Goal: Task Accomplishment & Management: Complete application form

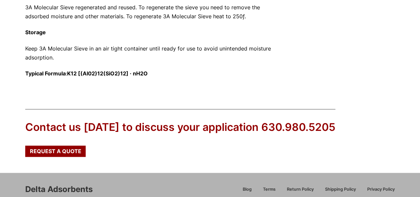
scroll to position [465, 0]
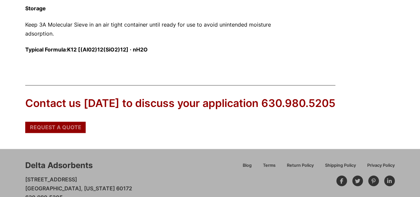
click at [68, 125] on span "Request a Quote" at bounding box center [55, 127] width 51 height 5
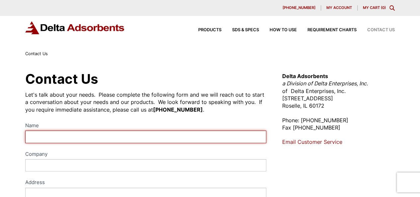
click at [57, 141] on input "Name" at bounding box center [145, 136] width 241 height 12
type input "[PERSON_NAME]"
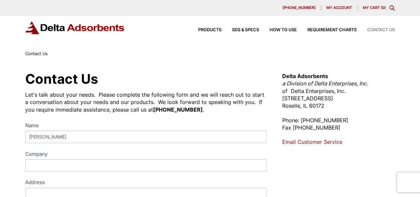
type input "Molding Products"
type input "[STREET_ADDRESS]"
type input "[GEOGRAPHIC_DATA]"
type input "Indiana"
type input "46619"
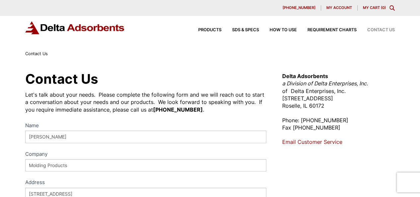
select select "United States"
type input "5744045523"
type input "blaborn@molding-products.com"
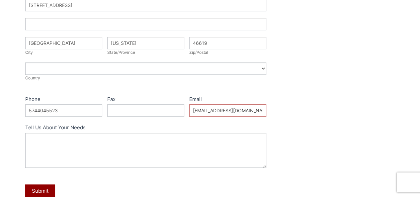
scroll to position [199, 0]
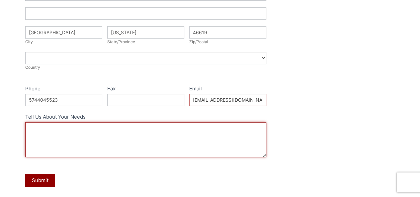
click at [89, 129] on textarea "Tell Us About Your Needs" at bounding box center [145, 139] width 241 height 35
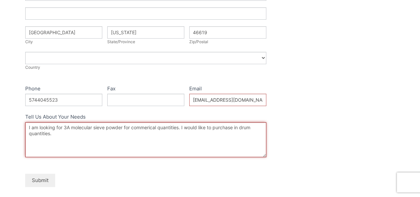
type textarea "I am looking for 3A molecular sieve powder for commerical quantities. I would l…"
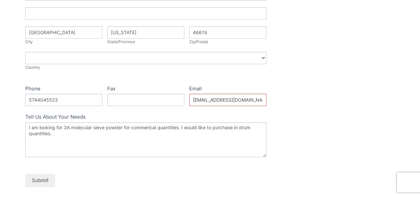
click at [42, 177] on button "Submit" at bounding box center [40, 180] width 30 height 13
